Goal: Transaction & Acquisition: Purchase product/service

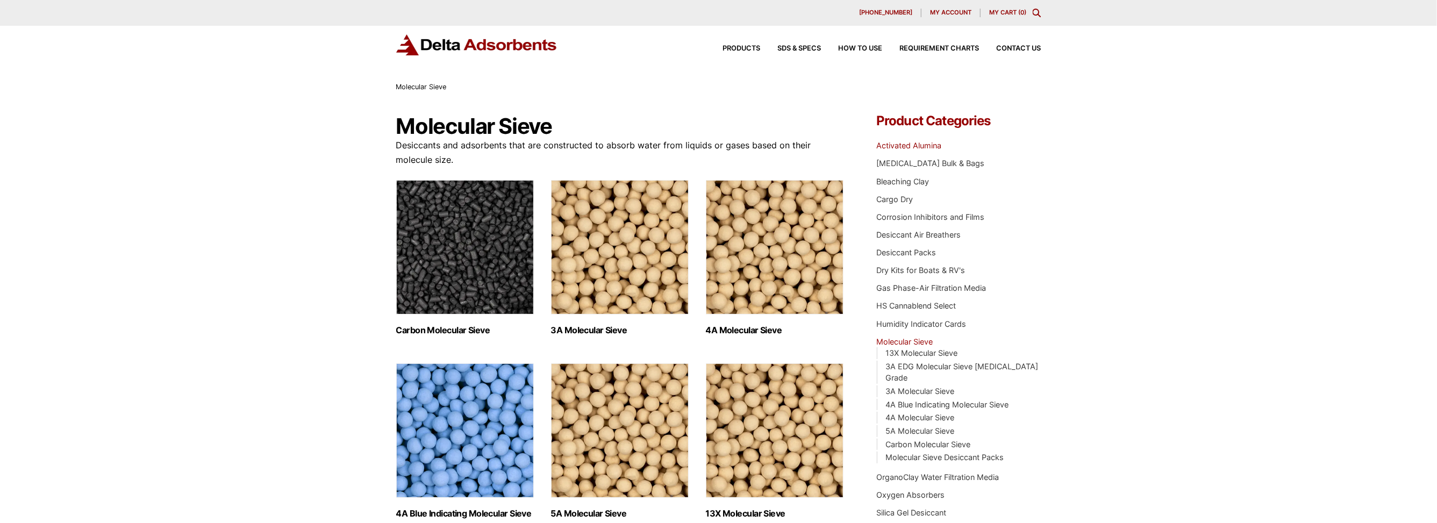
click at [891, 147] on link "Activated Alumina" at bounding box center [908, 145] width 65 height 9
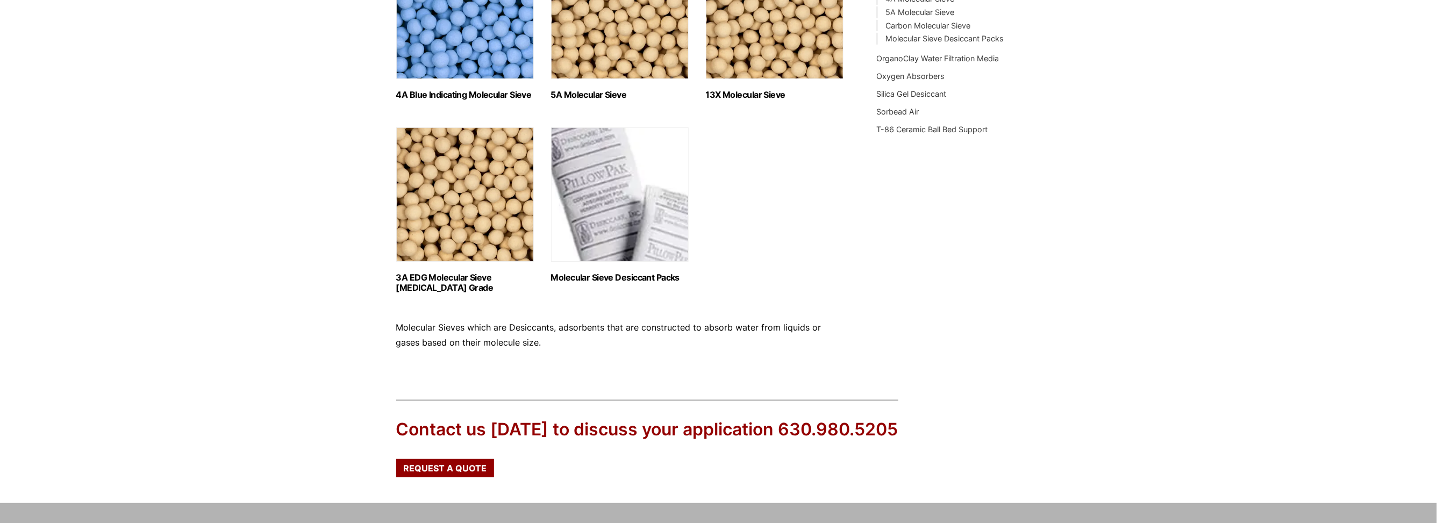
scroll to position [516, 0]
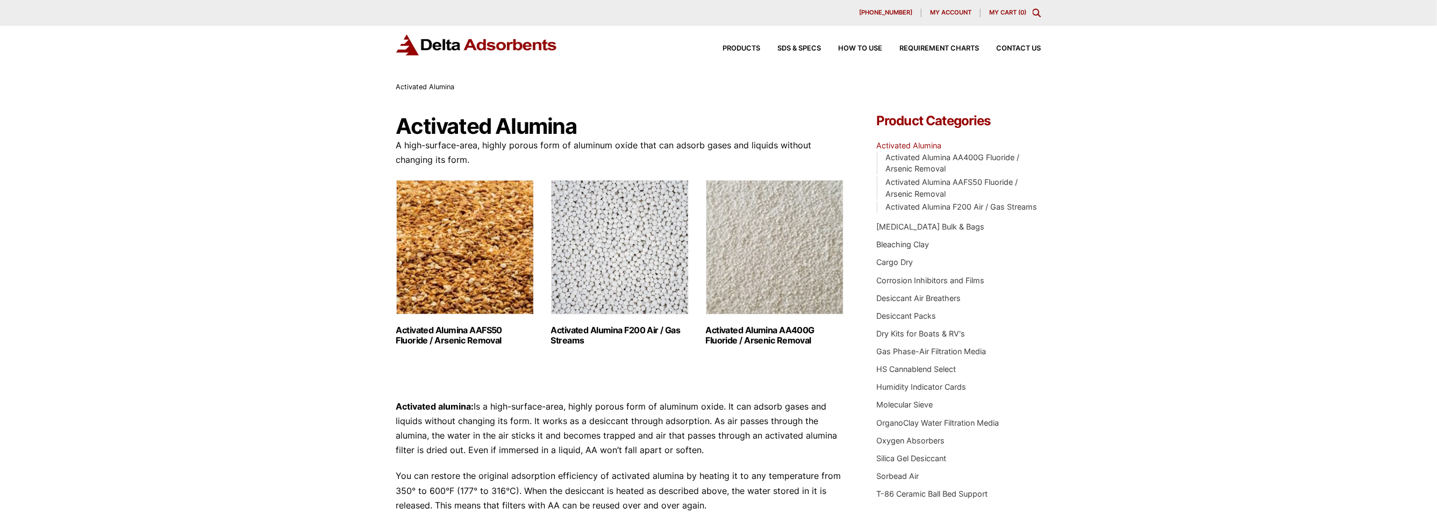
click at [689, 223] on ul "Activated Alumina AAFS50 Fluoride / Arsenic Removal (2) Activated Alumina F200 …" at bounding box center [620, 277] width 448 height 194
click at [667, 228] on img "Visit product category Activated Alumina F200 Air / Gas Streams" at bounding box center [620, 247] width 138 height 134
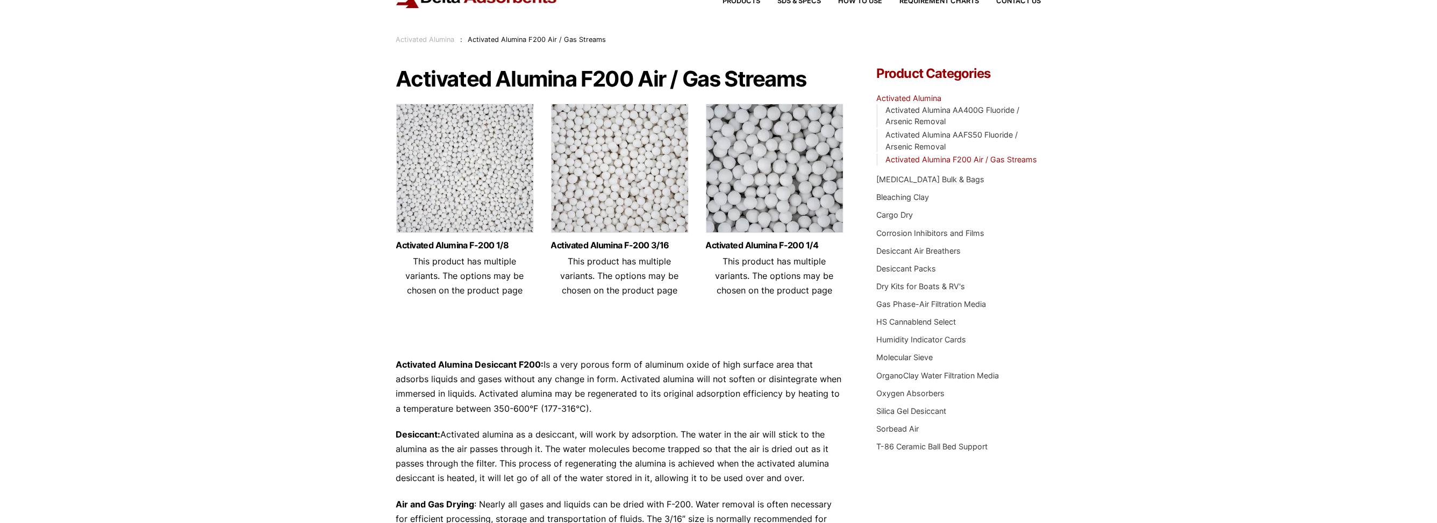
scroll to position [108, 0]
